Goal: Navigation & Orientation: Understand site structure

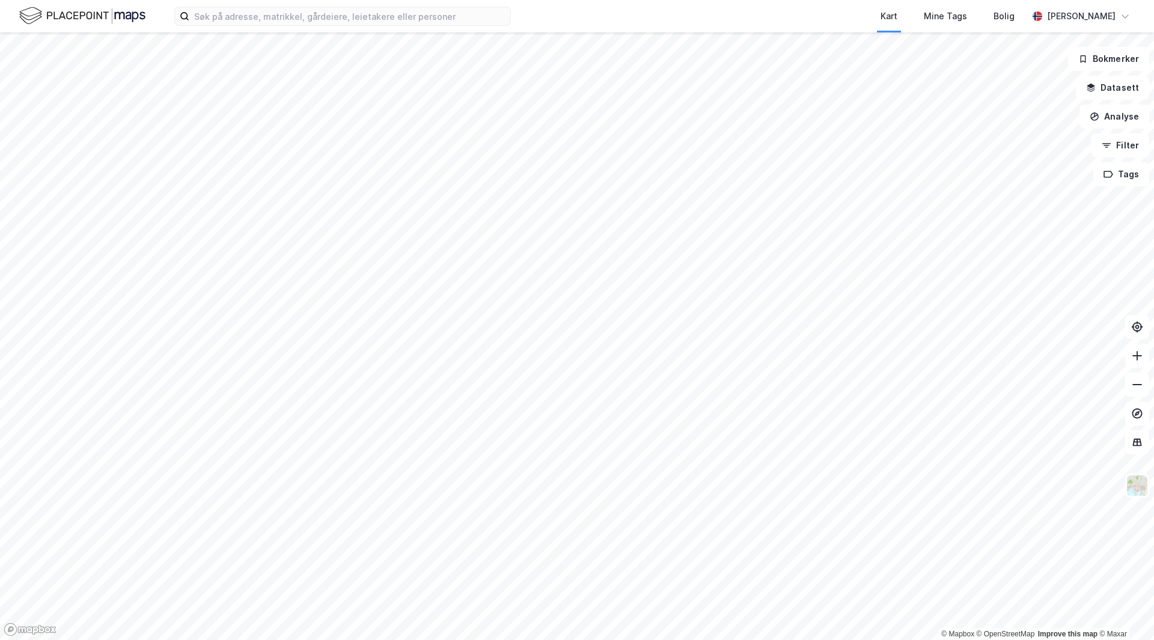
click at [94, 24] on img at bounding box center [82, 15] width 126 height 21
click at [1132, 88] on button "Datasett" at bounding box center [1112, 88] width 73 height 24
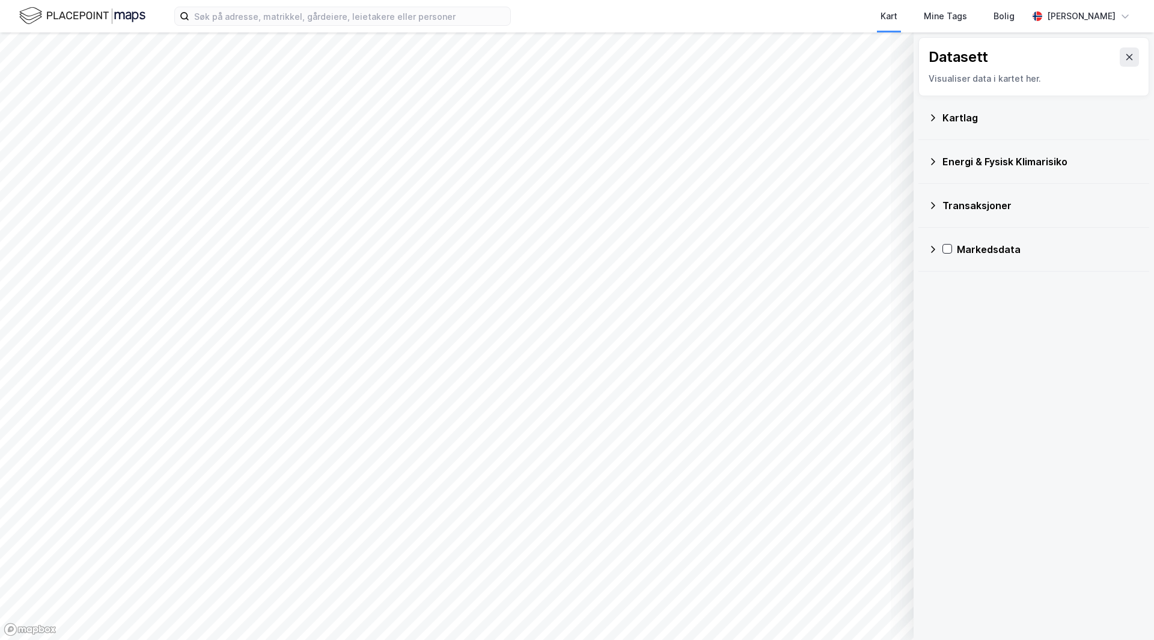
click at [937, 120] on icon at bounding box center [933, 118] width 10 height 10
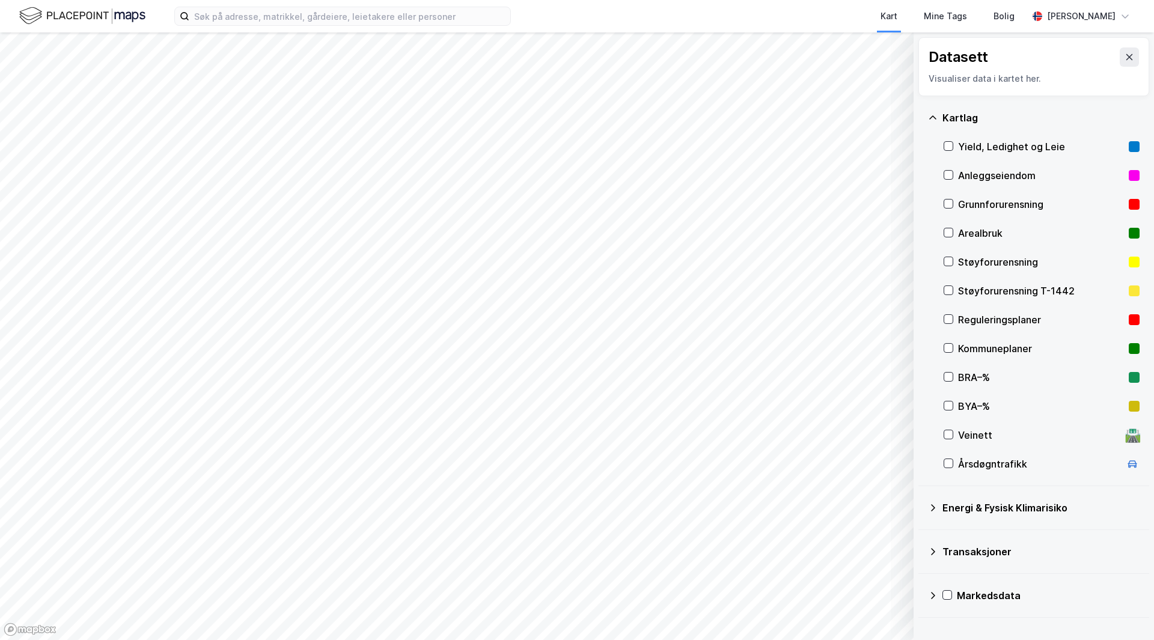
click at [930, 559] on div "Transaksjoner" at bounding box center [1034, 552] width 212 height 29
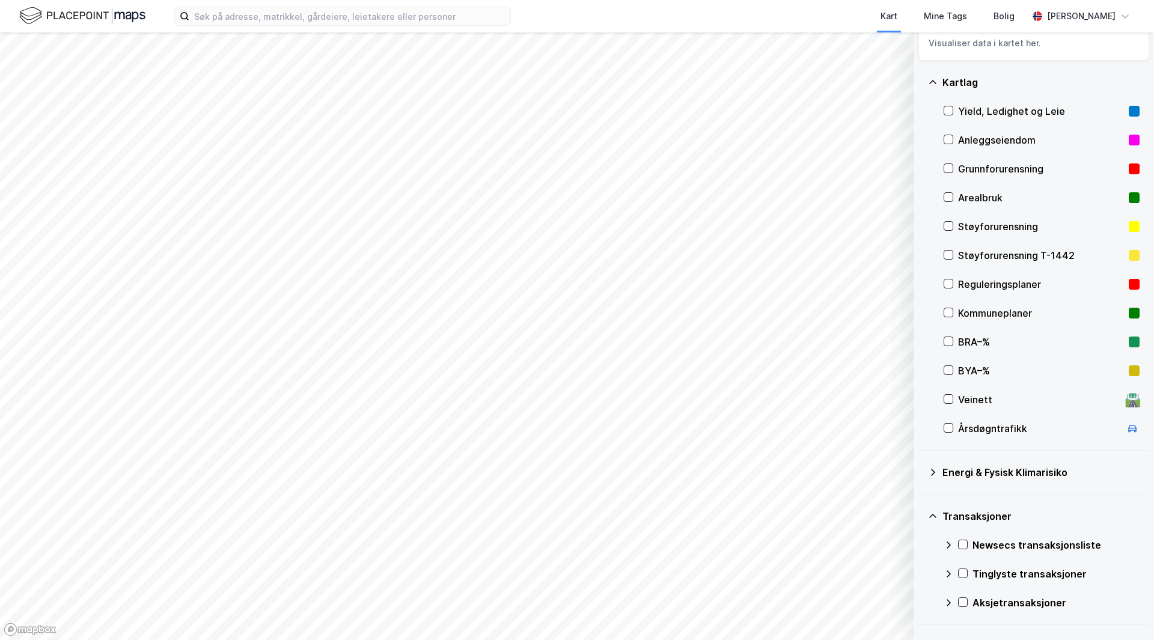
scroll to position [69, 0]
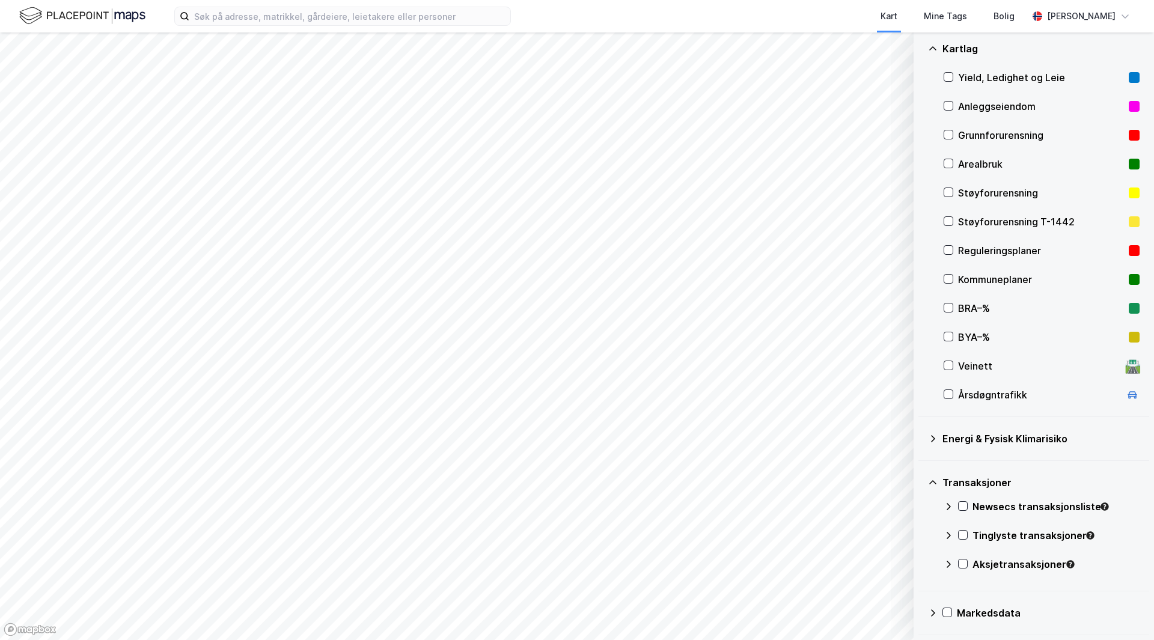
click at [943, 483] on div "Transaksjoner" at bounding box center [1041, 483] width 197 height 14
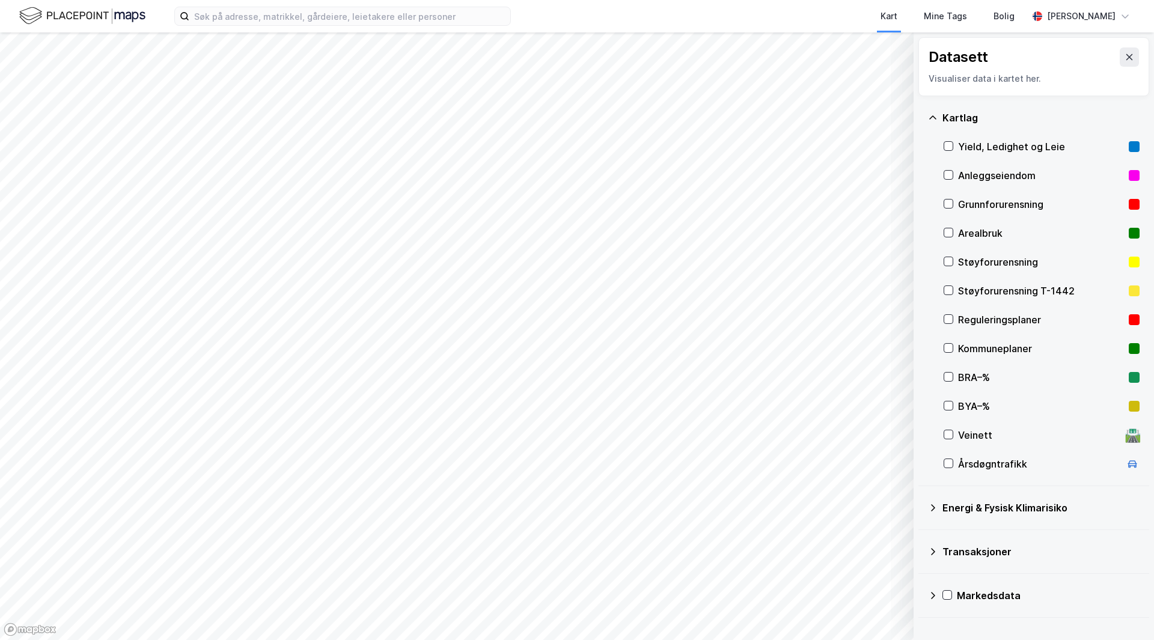
click at [933, 592] on icon at bounding box center [933, 596] width 10 height 10
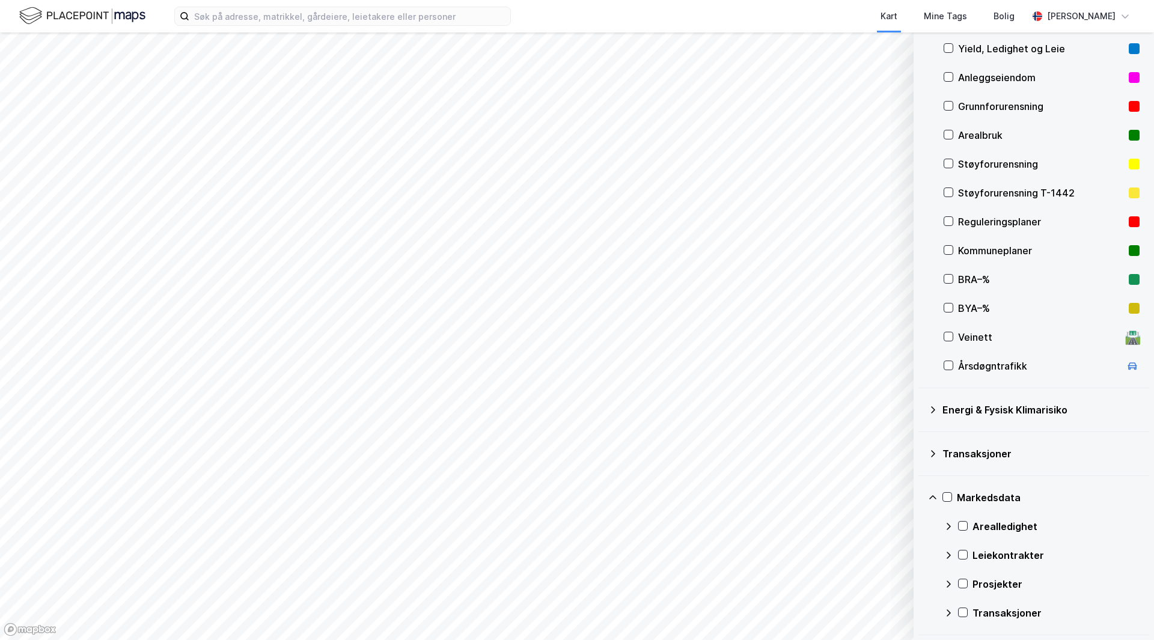
drag, startPoint x: 935, startPoint y: 501, endPoint x: 955, endPoint y: 391, distance: 111.8
click at [936, 501] on icon at bounding box center [933, 498] width 10 height 10
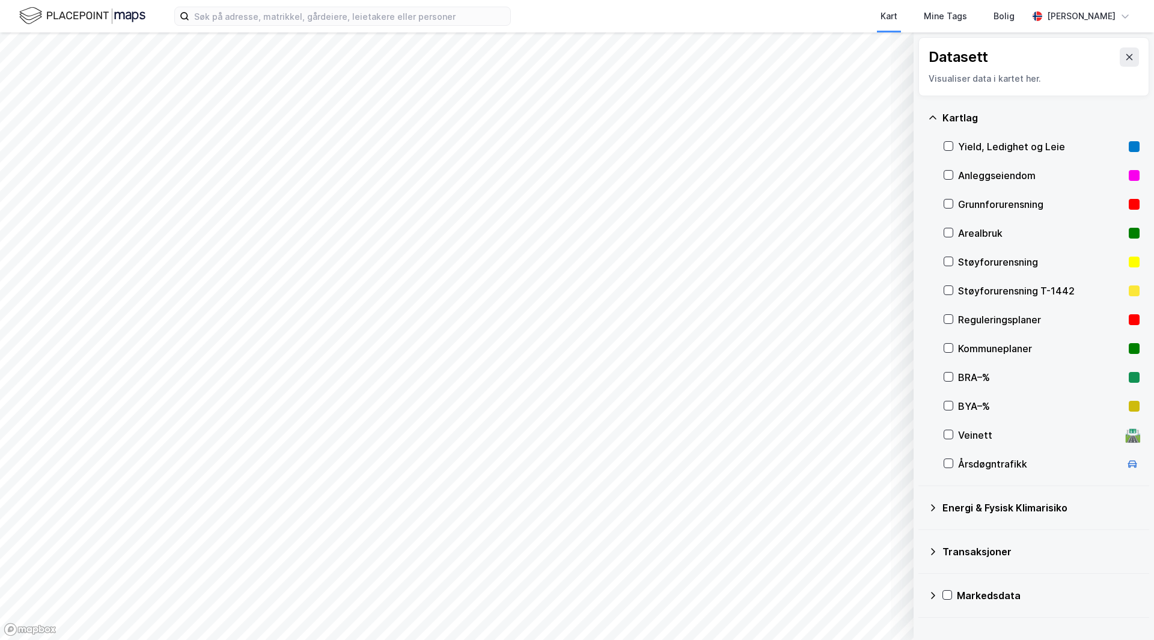
click at [940, 108] on div "Kartlag" at bounding box center [1034, 117] width 212 height 29
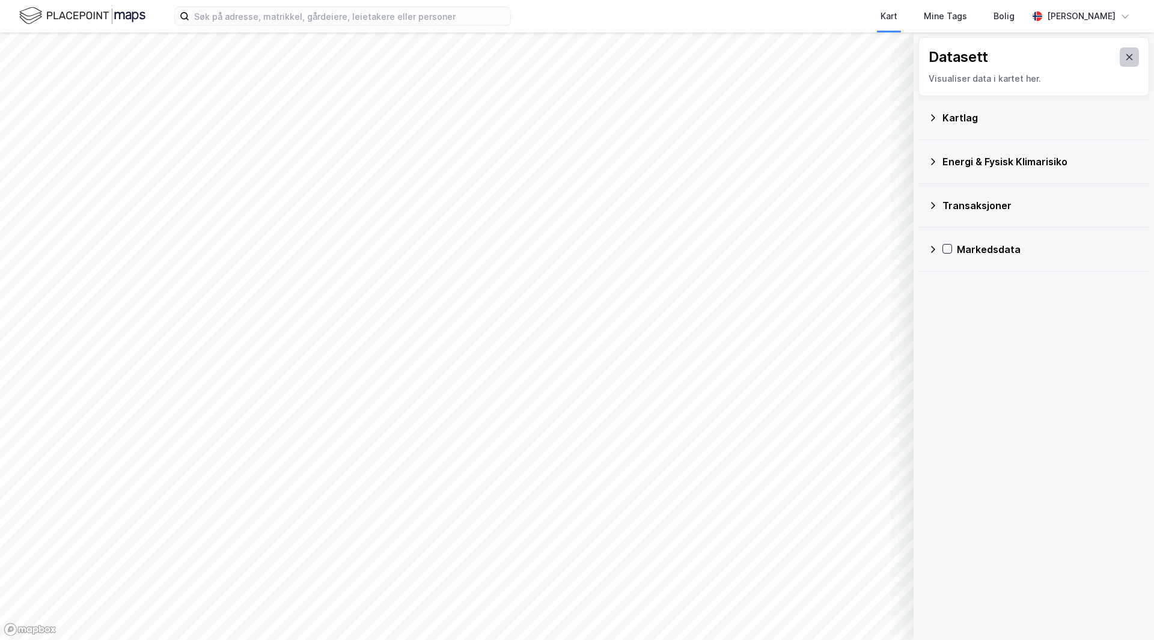
click at [1120, 63] on button at bounding box center [1129, 57] width 19 height 19
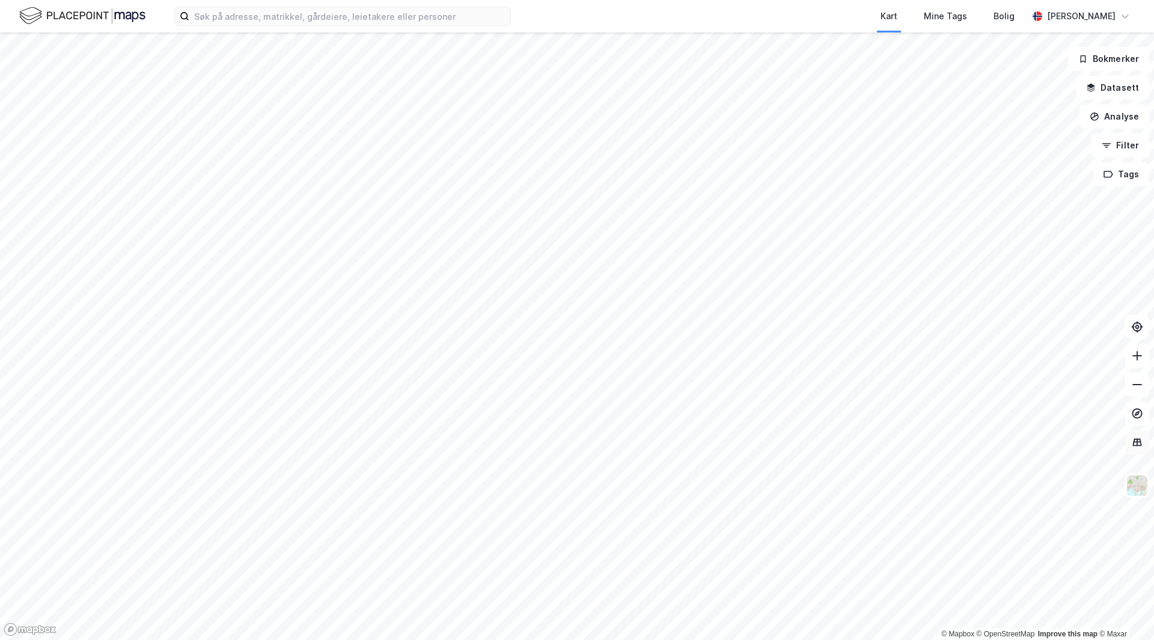
click at [1142, 446] on icon at bounding box center [1137, 442] width 9 height 8
click at [1141, 446] on icon at bounding box center [1137, 442] width 9 height 8
click at [1134, 489] on img at bounding box center [1137, 485] width 23 height 23
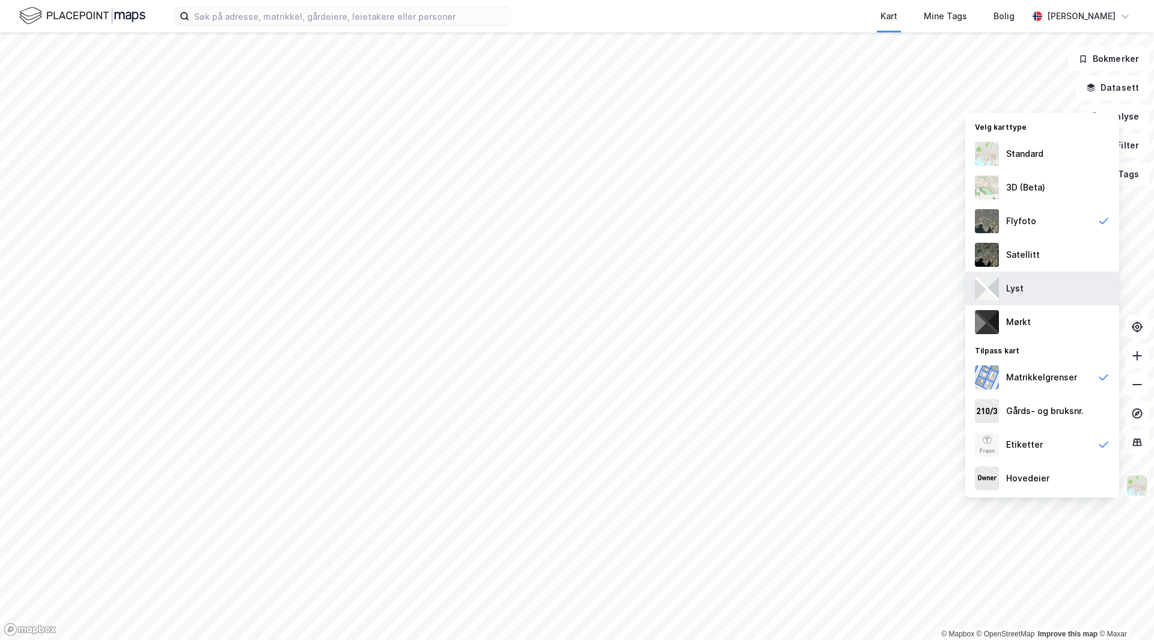
click at [1059, 291] on div "Lyst" at bounding box center [1043, 289] width 154 height 34
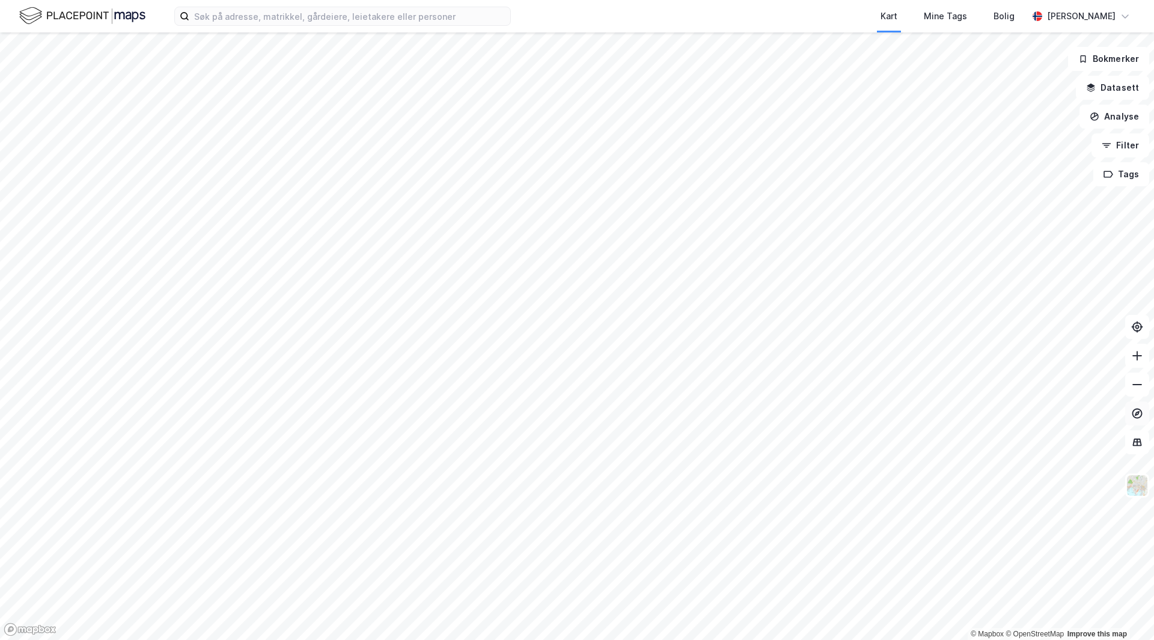
click at [1136, 412] on icon at bounding box center [1138, 414] width 12 height 12
click at [1136, 330] on icon at bounding box center [1138, 327] width 12 height 12
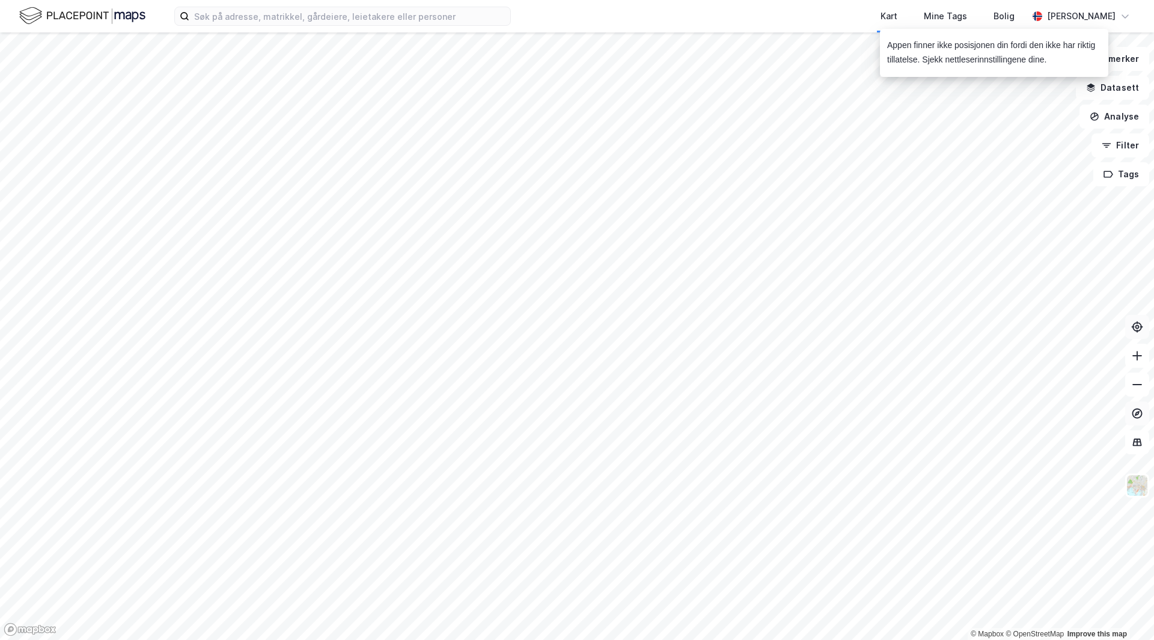
click at [1135, 414] on icon at bounding box center [1138, 414] width 12 height 12
click at [1136, 449] on button at bounding box center [1138, 443] width 24 height 24
click at [1141, 421] on button at bounding box center [1138, 414] width 24 height 24
